Goal: Information Seeking & Learning: Compare options

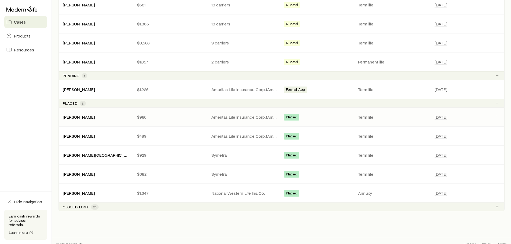
scroll to position [163, 0]
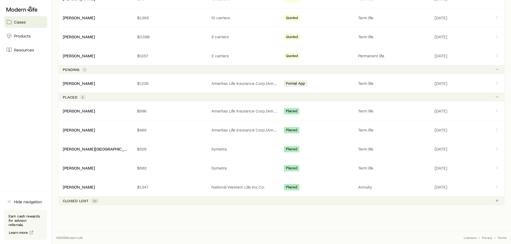
click at [89, 200] on div "Closed lost 23" at bounding box center [81, 200] width 36 height 5
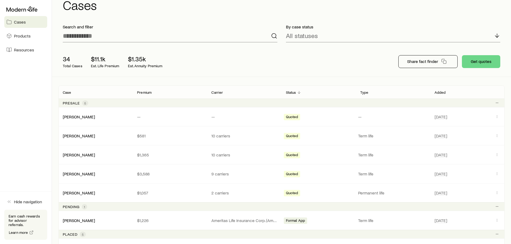
scroll to position [0, 0]
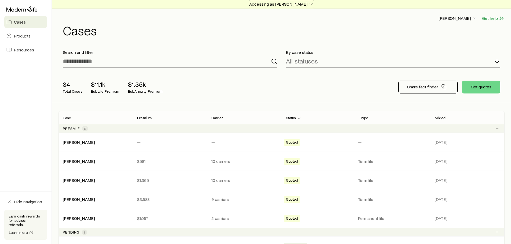
click at [299, 3] on p "Accessing as [PERSON_NAME]" at bounding box center [281, 3] width 65 height 5
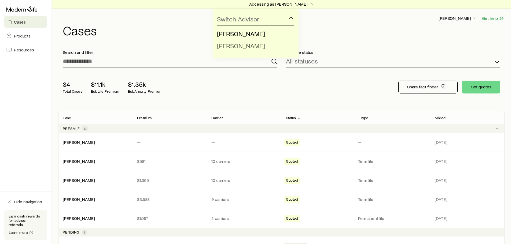
click at [254, 46] on span "[PERSON_NAME]" at bounding box center [241, 46] width 48 height 8
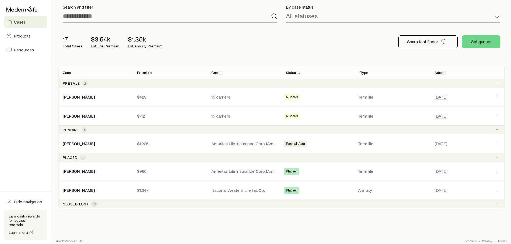
scroll to position [49, 0]
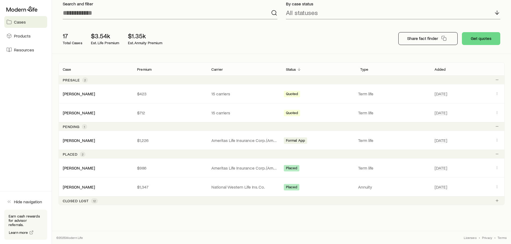
click at [97, 200] on span "12" at bounding box center [94, 200] width 7 height 5
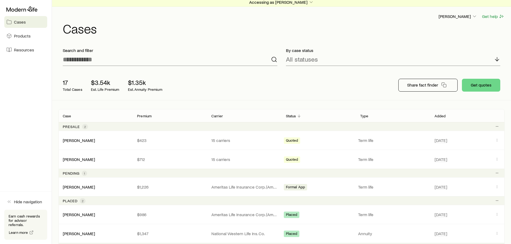
scroll to position [0, 0]
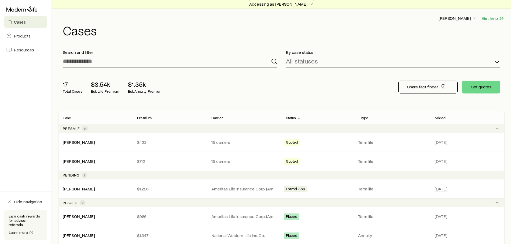
click at [308, 5] on p "Accessing as [PERSON_NAME]" at bounding box center [281, 3] width 65 height 5
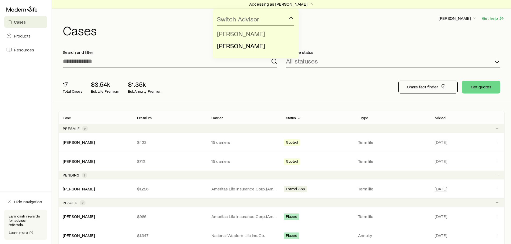
click at [252, 34] on span "[PERSON_NAME]" at bounding box center [241, 34] width 48 height 8
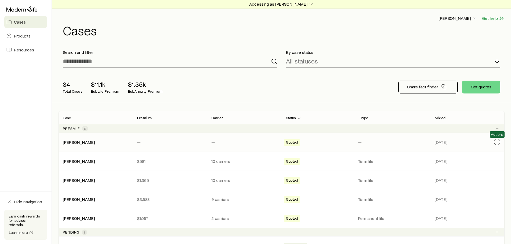
click at [499, 141] on icon "Client cases" at bounding box center [496, 142] width 4 height 4
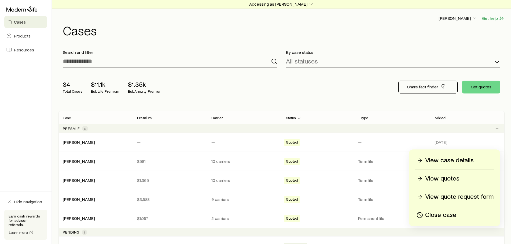
click at [444, 216] on p "Close case" at bounding box center [440, 215] width 31 height 9
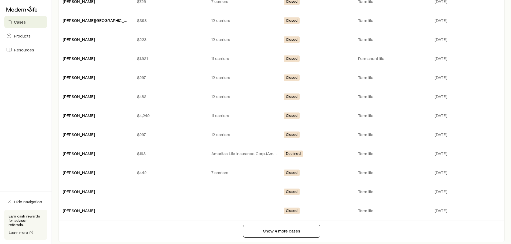
scroll to position [536, 0]
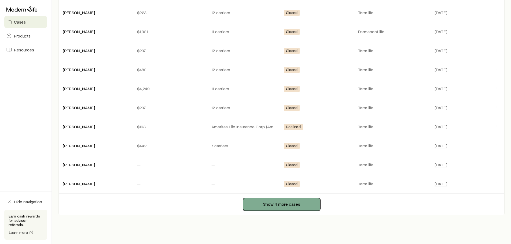
click at [278, 208] on button "Show 4 more cases" at bounding box center [281, 204] width 77 height 13
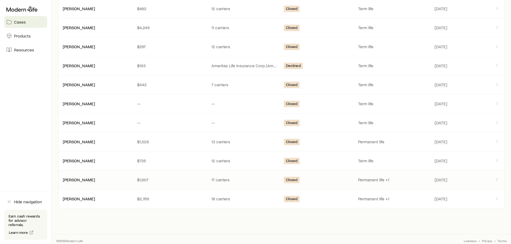
scroll to position [600, 0]
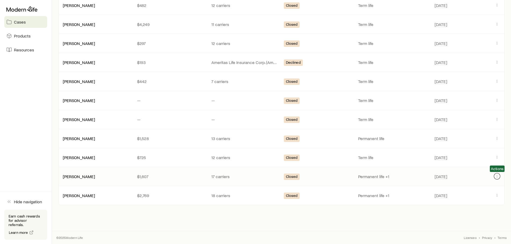
click at [497, 177] on icon "Client cases" at bounding box center [497, 176] width 0 height 0
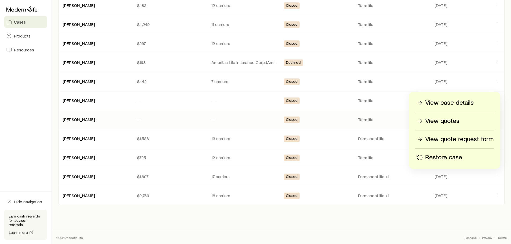
click at [447, 122] on p "View quotes" at bounding box center [442, 121] width 34 height 9
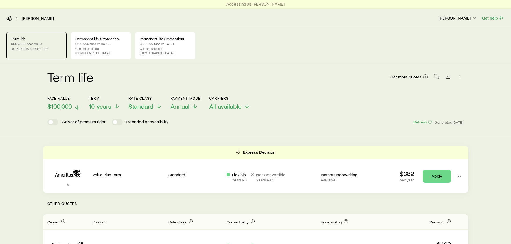
click at [70, 103] on span "$100,000" at bounding box center [59, 107] width 24 height 8
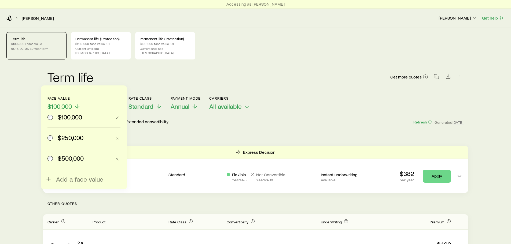
click at [79, 142] on label "$250,000" at bounding box center [79, 138] width 64 height 20
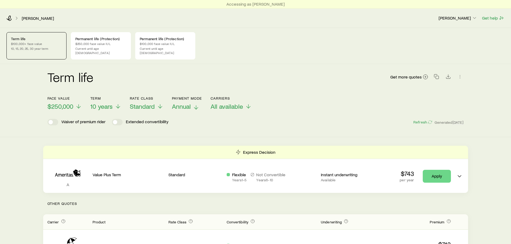
click at [186, 103] on span "Annual" at bounding box center [181, 107] width 19 height 8
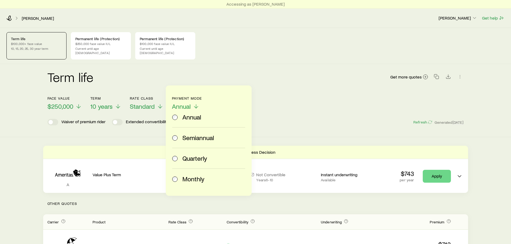
click at [208, 182] on div "Monthly" at bounding box center [212, 179] width 61 height 8
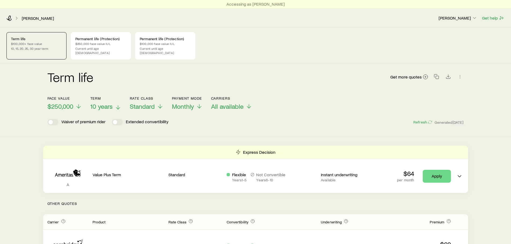
click at [99, 103] on span "10 years" at bounding box center [101, 107] width 22 height 8
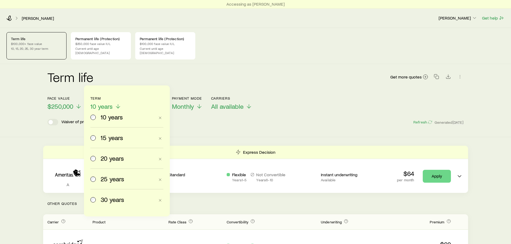
click at [114, 139] on span "15 years" at bounding box center [112, 138] width 23 height 8
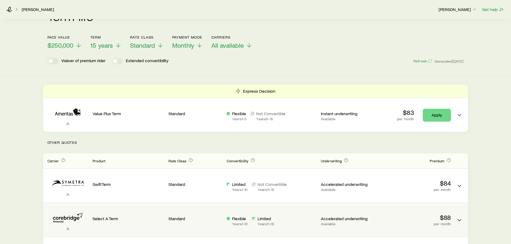
scroll to position [28, 0]
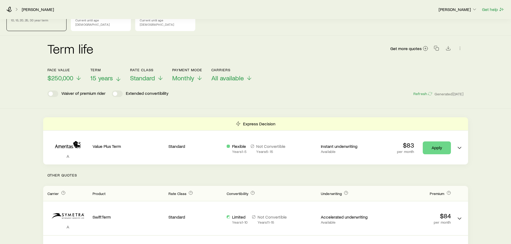
click at [100, 75] on span "15 years" at bounding box center [101, 78] width 23 height 8
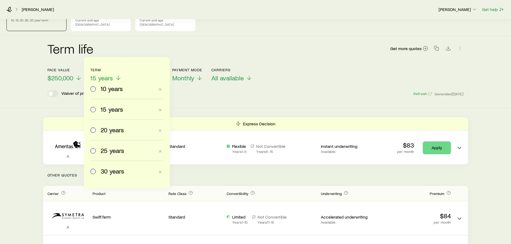
click at [121, 131] on span "20 years" at bounding box center [112, 130] width 23 height 8
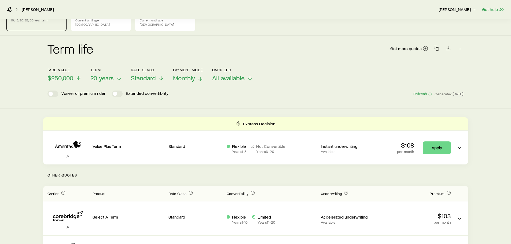
click at [190, 77] on span "Monthly" at bounding box center [184, 78] width 22 height 8
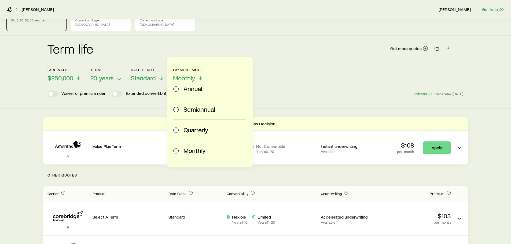
click at [195, 105] on label "Semiannual" at bounding box center [208, 109] width 71 height 20
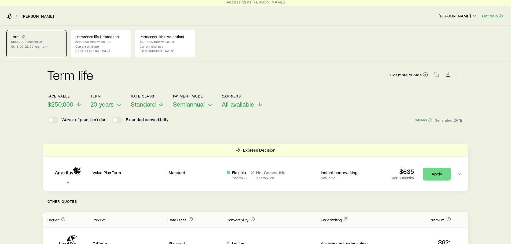
scroll to position [2, 0]
click at [100, 101] on span "20 years" at bounding box center [101, 105] width 23 height 8
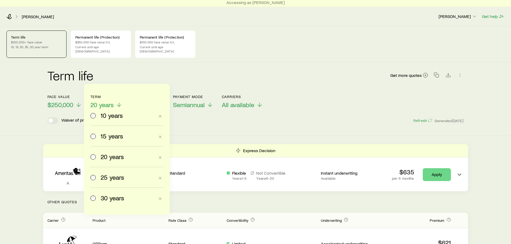
click at [107, 116] on span "10 years" at bounding box center [112, 116] width 22 height 8
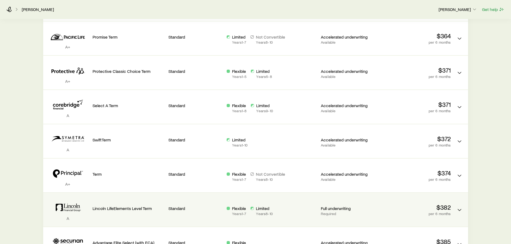
scroll to position [28, 0]
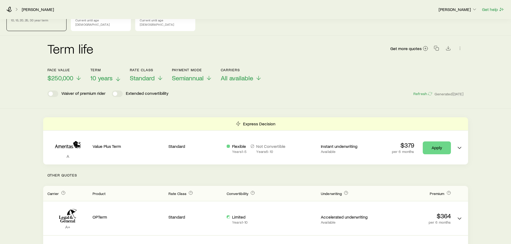
click at [106, 74] on span "10 years" at bounding box center [101, 78] width 22 height 8
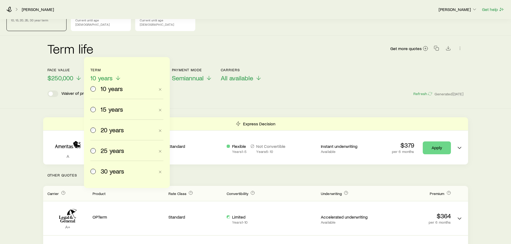
click at [116, 130] on span "20 years" at bounding box center [112, 130] width 23 height 8
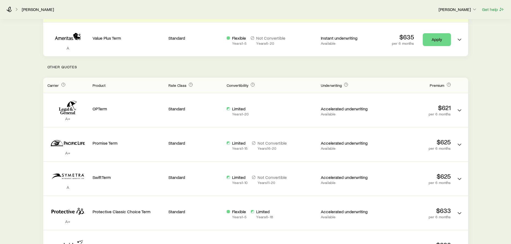
scroll to position [55, 0]
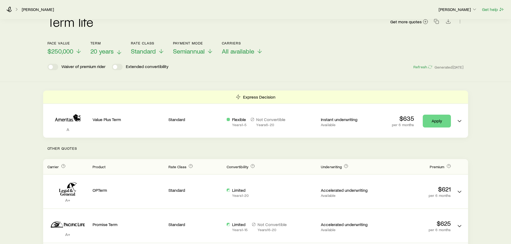
click at [106, 47] on span "20 years" at bounding box center [101, 51] width 23 height 8
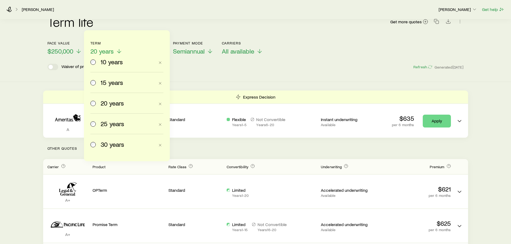
click at [106, 62] on span "10 years" at bounding box center [112, 62] width 22 height 8
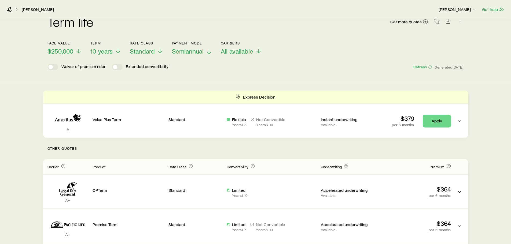
click at [190, 47] on span "Semiannual" at bounding box center [188, 51] width 32 height 8
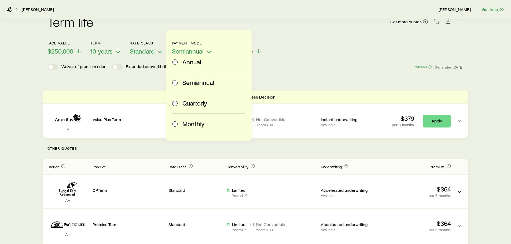
click at [200, 125] on span "Monthly" at bounding box center [193, 124] width 22 height 8
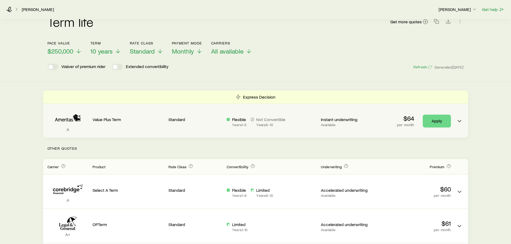
scroll to position [0, 0]
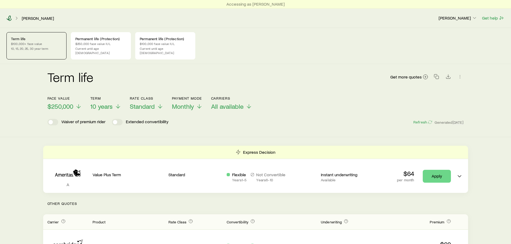
click at [9, 18] on icon at bounding box center [8, 18] width 5 height 5
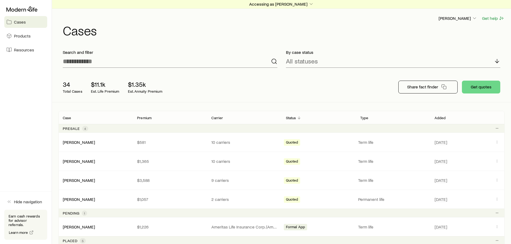
scroll to position [144, 0]
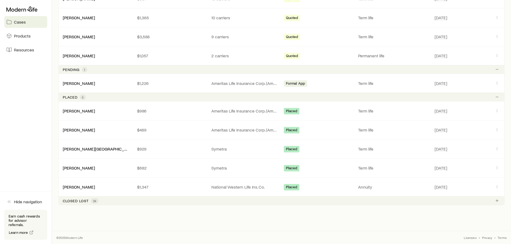
click at [87, 201] on p "Closed lost" at bounding box center [76, 201] width 26 height 4
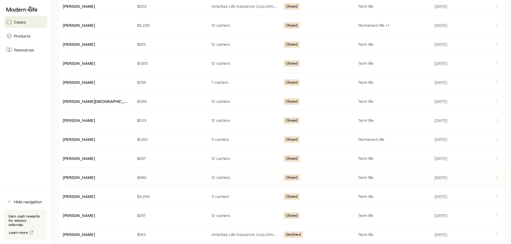
scroll to position [546, 0]
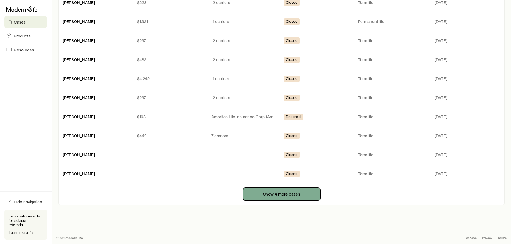
click at [292, 190] on button "Show 4 more cases" at bounding box center [281, 194] width 77 height 13
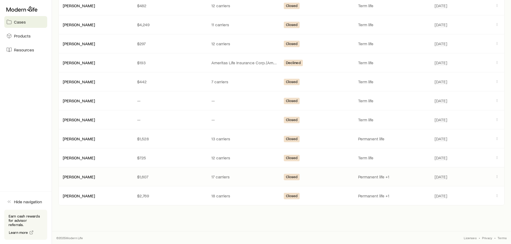
scroll to position [600, 0]
click at [84, 195] on link "[PERSON_NAME]" at bounding box center [79, 195] width 32 height 5
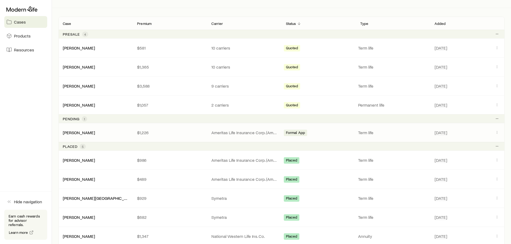
scroll to position [144, 0]
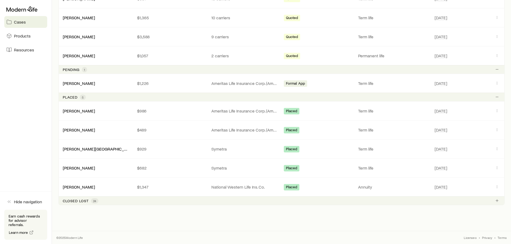
click at [106, 200] on div "Closed lost 24" at bounding box center [281, 200] width 446 height 9
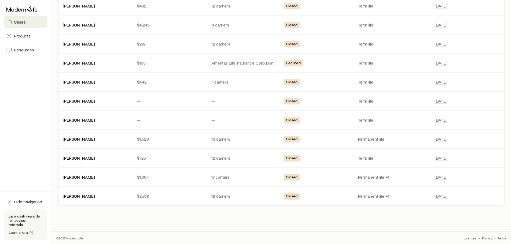
scroll to position [600, 0]
click at [497, 194] on icon "Client cases" at bounding box center [496, 195] width 4 height 4
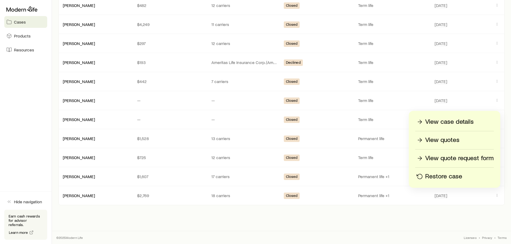
click at [443, 141] on p "View quotes" at bounding box center [442, 140] width 34 height 9
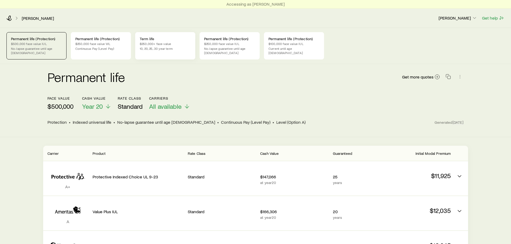
click at [162, 46] on p "$250,000+ face value" at bounding box center [165, 44] width 51 height 4
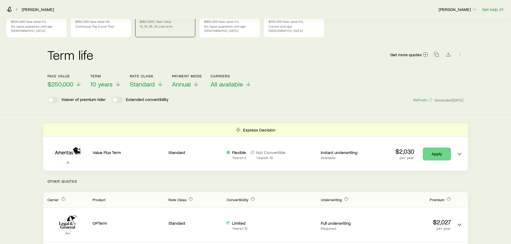
scroll to position [80, 0]
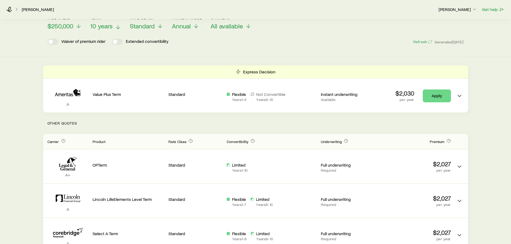
click at [113, 22] on p "10 years" at bounding box center [105, 26] width 31 height 8
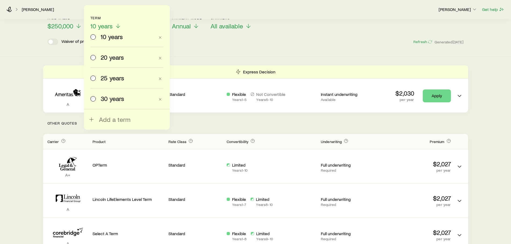
click at [121, 58] on span "20 years" at bounding box center [112, 58] width 23 height 8
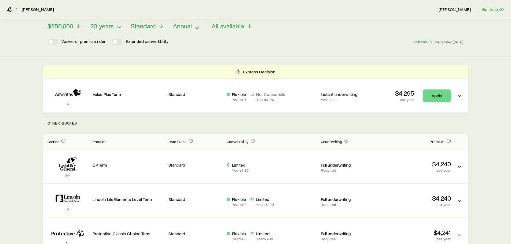
click at [188, 25] on span "Annual" at bounding box center [182, 26] width 19 height 8
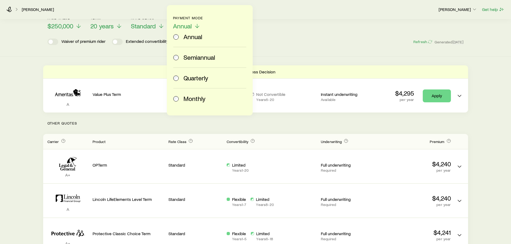
click at [192, 57] on span "Semiannual" at bounding box center [199, 58] width 32 height 8
